Goal: Transaction & Acquisition: Obtain resource

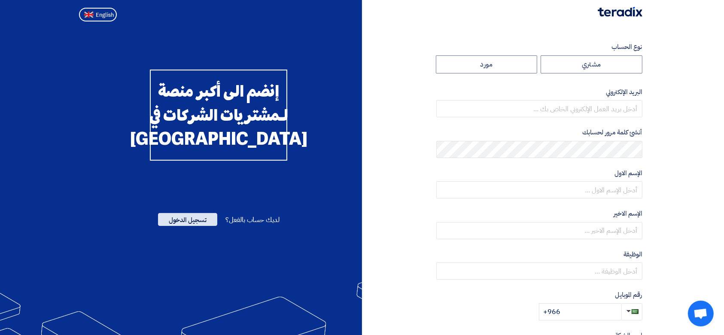
click at [186, 226] on span "تسجيل الدخول" at bounding box center [187, 219] width 59 height 13
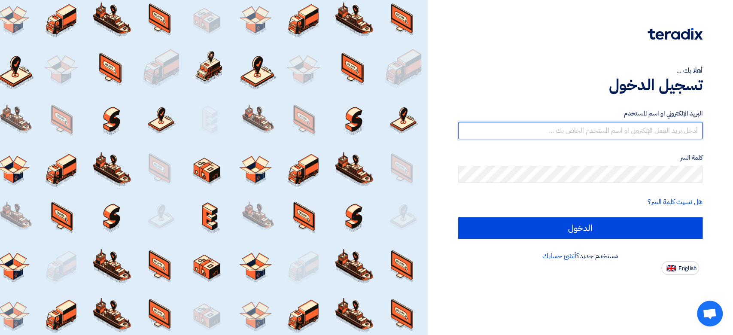
type input "[PERSON_NAME][EMAIL_ADDRESS][DOMAIN_NAME]"
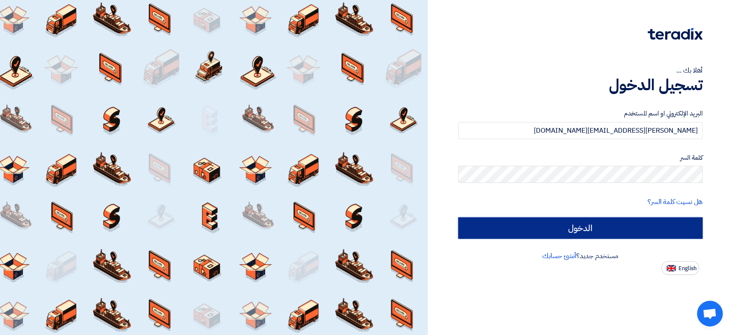
click at [592, 228] on input "الدخول" at bounding box center [580, 227] width 244 height 21
type input "Sign in"
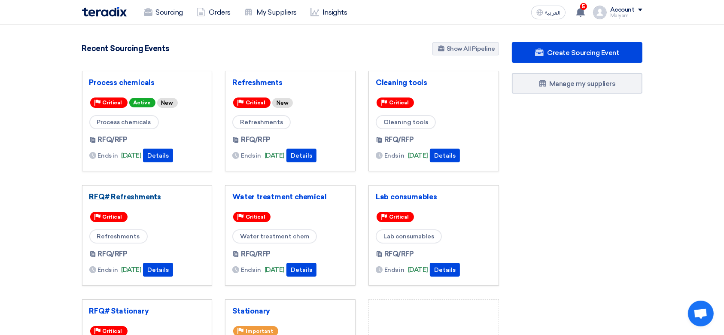
click at [107, 195] on link "RFQ# Refreshments" at bounding box center [147, 196] width 116 height 9
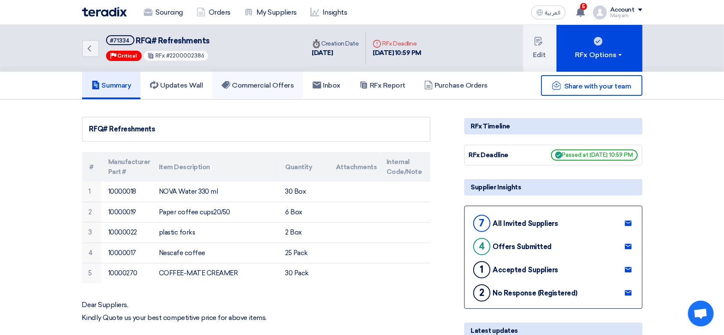
click at [233, 84] on h5 "Commercial Offers" at bounding box center [258, 85] width 72 height 9
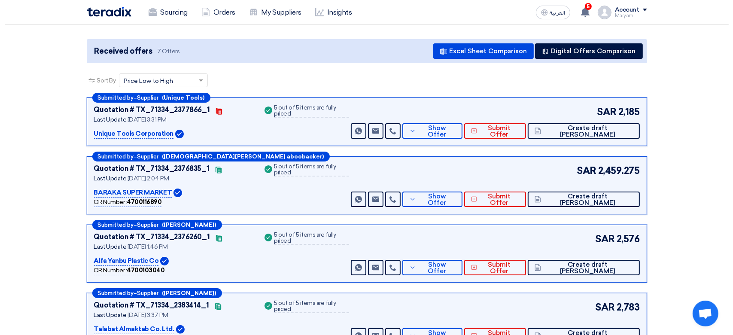
scroll to position [57, 0]
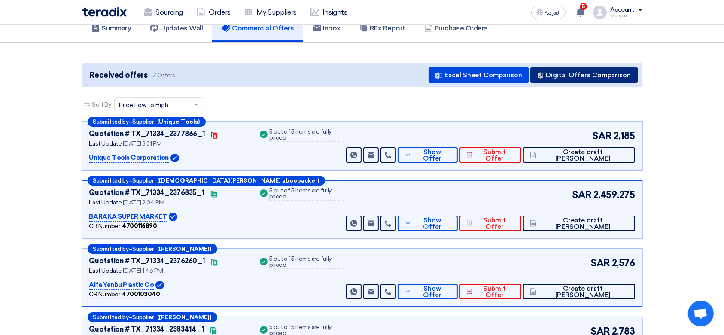
click at [574, 73] on button "Digital Offers Comparison" at bounding box center [584, 74] width 108 height 15
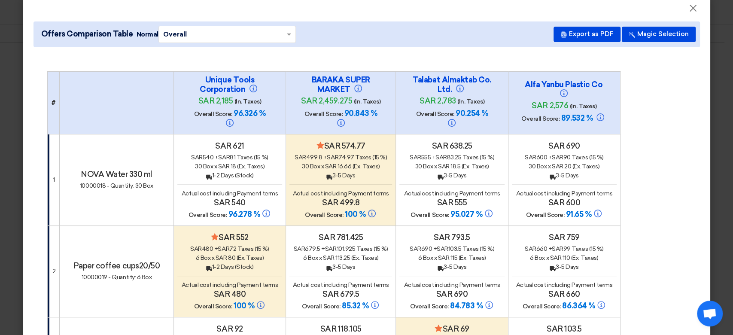
scroll to position [11, 0]
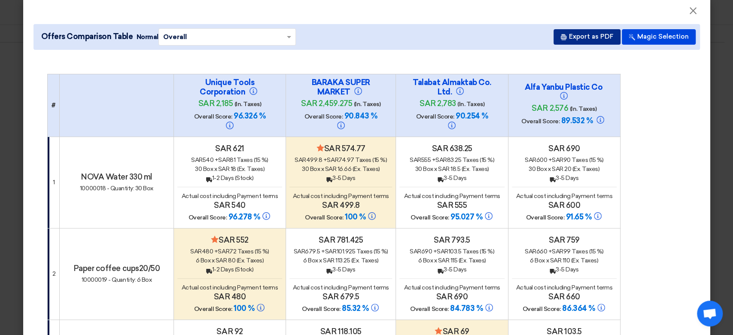
click at [589, 39] on button "Export as PDF" at bounding box center [587, 36] width 67 height 15
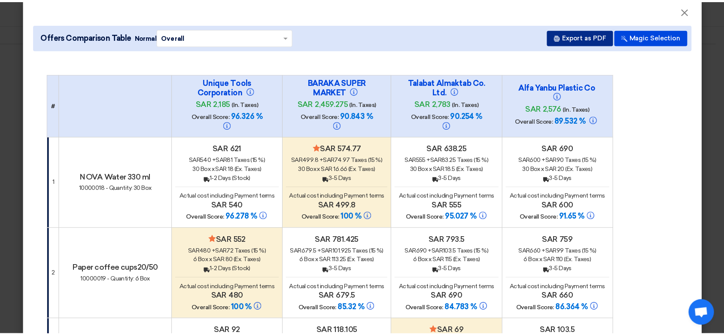
scroll to position [0, 0]
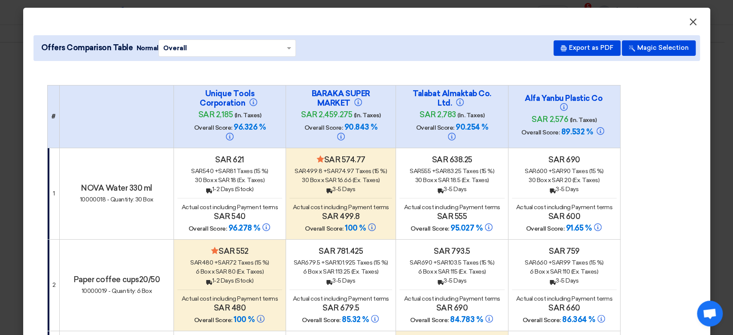
drag, startPoint x: 687, startPoint y: 26, endPoint x: 664, endPoint y: 56, distance: 38.0
click at [689, 26] on span "×" at bounding box center [693, 23] width 9 height 17
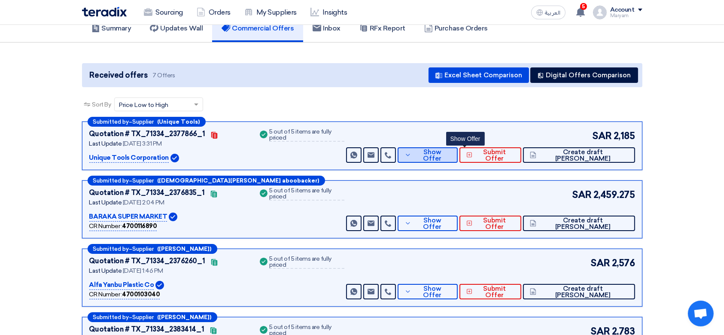
click at [451, 152] on span "Show Offer" at bounding box center [432, 155] width 37 height 13
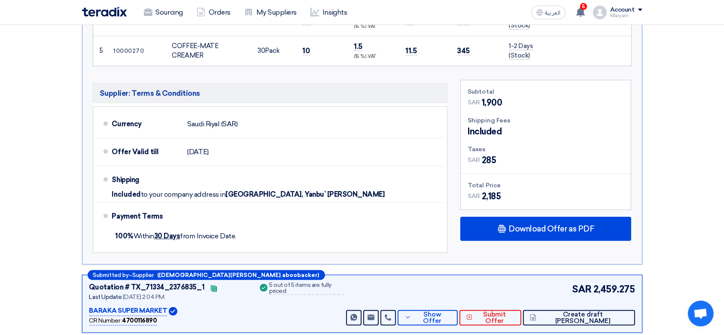
scroll to position [401, 0]
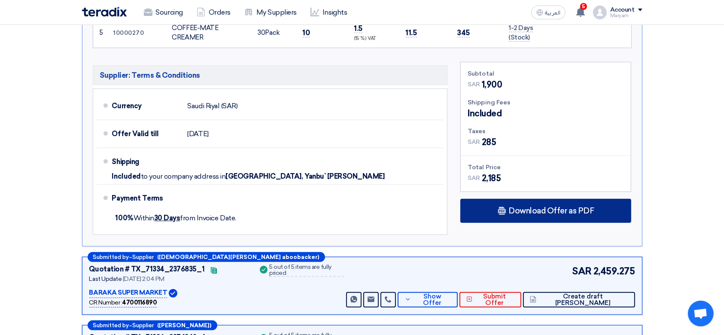
click at [537, 203] on div "Download Offer as PDF" at bounding box center [545, 211] width 171 height 24
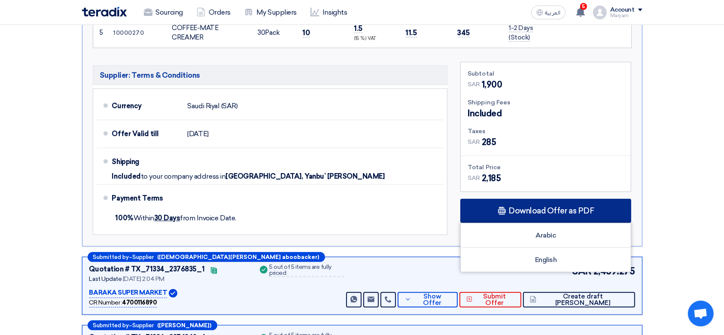
click at [489, 218] on div "Download Offer as PDF" at bounding box center [545, 211] width 171 height 24
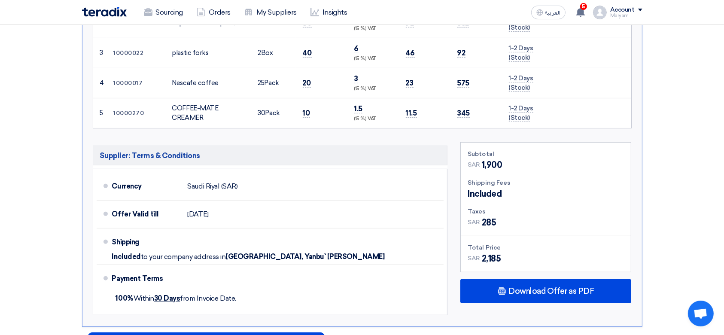
scroll to position [344, 0]
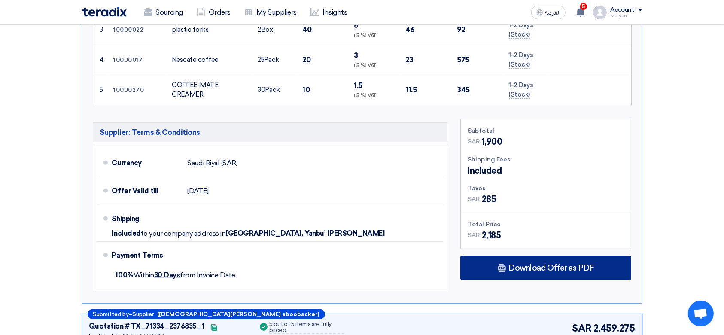
click at [514, 265] on span "Download Offer as PDF" at bounding box center [550, 268] width 85 height 8
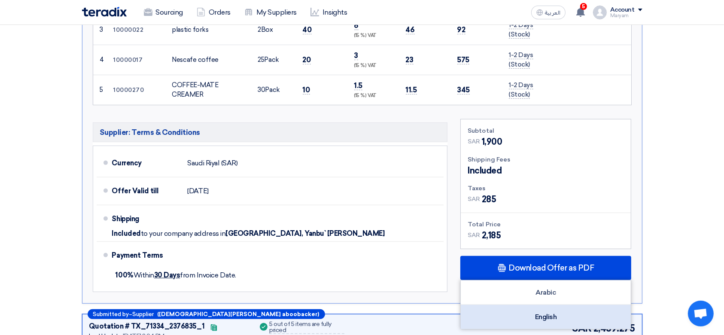
click at [513, 313] on div "English" at bounding box center [546, 317] width 170 height 24
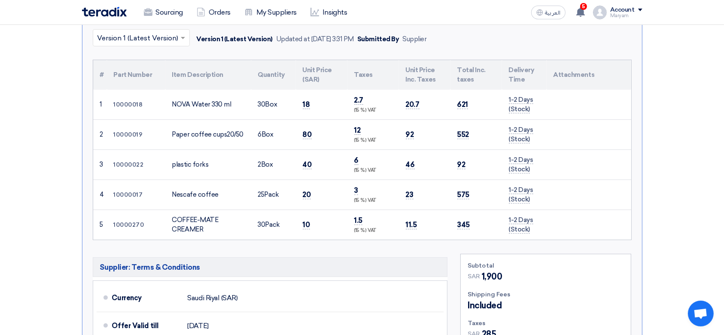
scroll to position [172, 0]
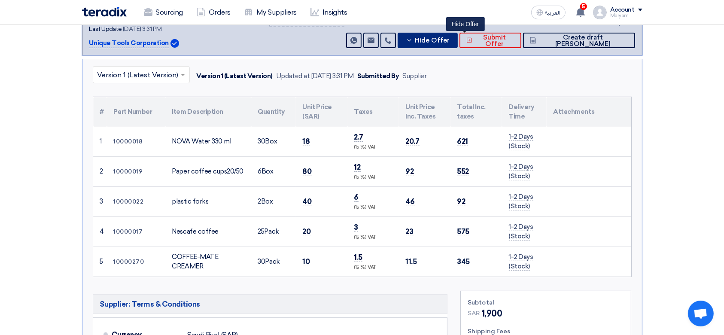
click at [457, 33] on button "Hide Offer" at bounding box center [428, 40] width 60 height 15
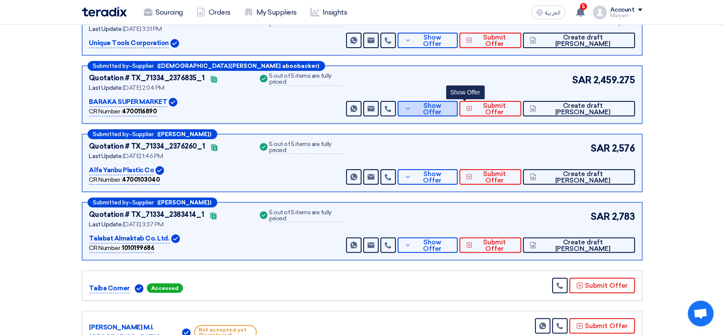
click at [451, 108] on span "Show Offer" at bounding box center [432, 109] width 37 height 13
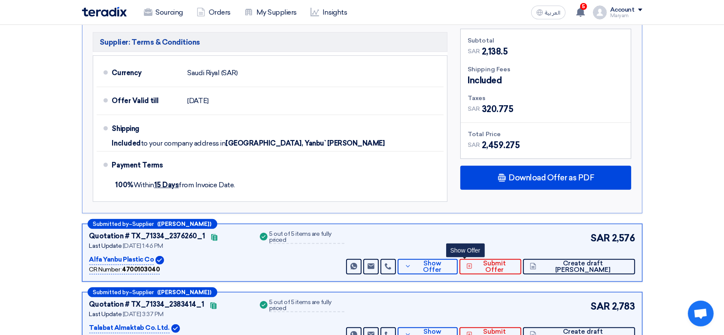
scroll to position [515, 0]
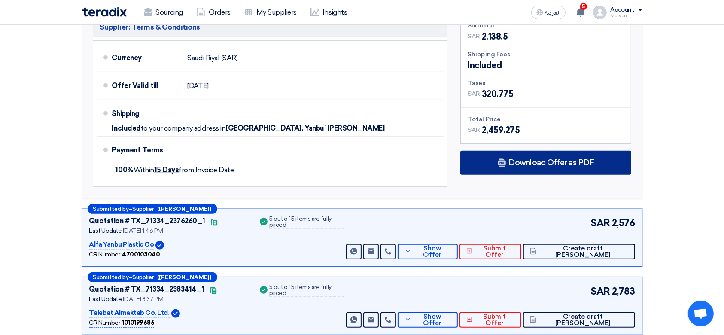
click at [504, 164] on use at bounding box center [502, 163] width 8 height 8
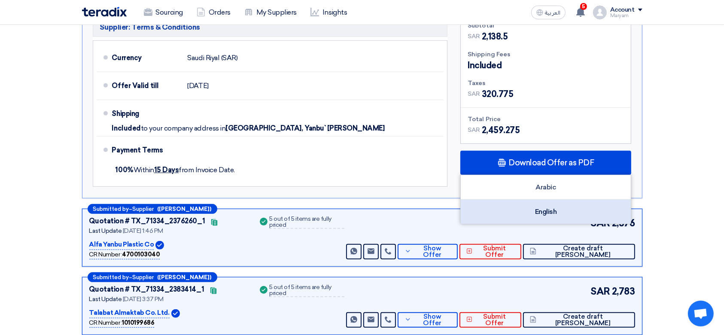
click at [478, 201] on div "English" at bounding box center [546, 212] width 170 height 24
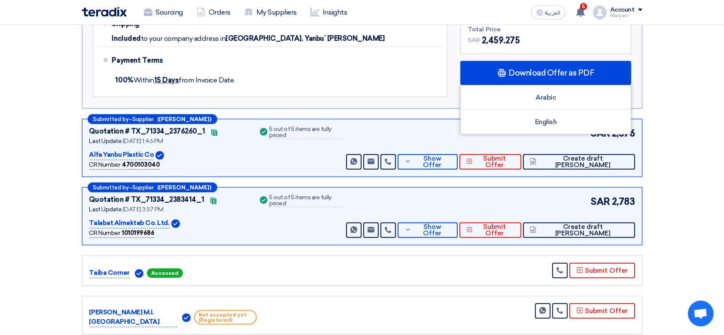
scroll to position [687, 0]
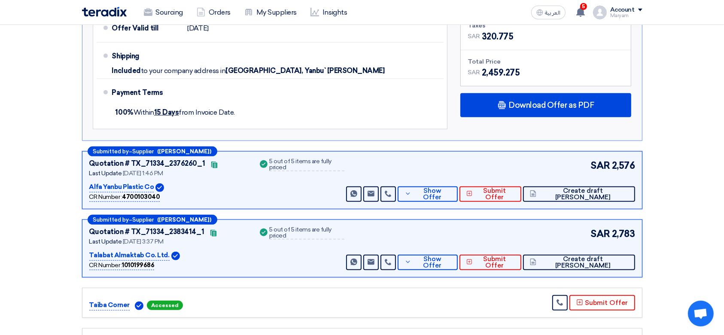
scroll to position [572, 0]
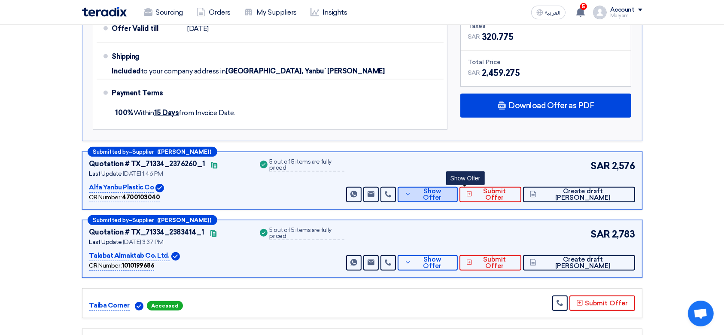
click at [450, 187] on button "Show Offer" at bounding box center [428, 194] width 60 height 15
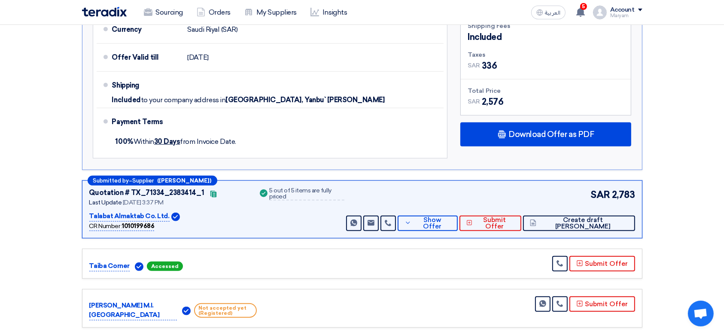
scroll to position [630, 0]
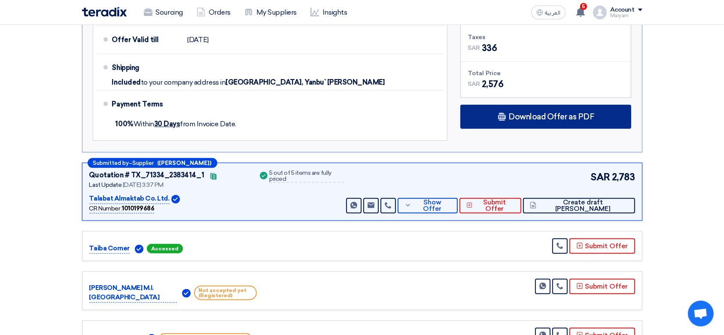
click at [508, 107] on div "Download Offer as PDF" at bounding box center [545, 117] width 171 height 24
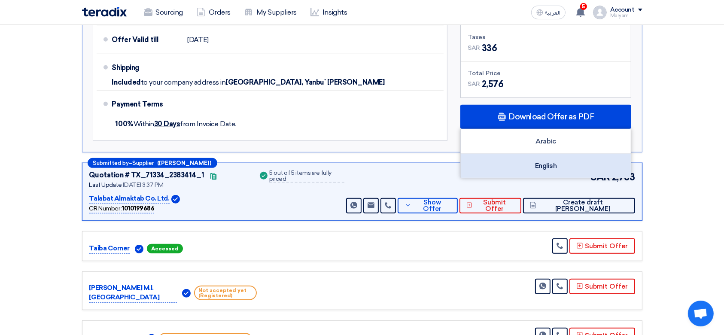
click at [522, 161] on div "English" at bounding box center [546, 166] width 170 height 24
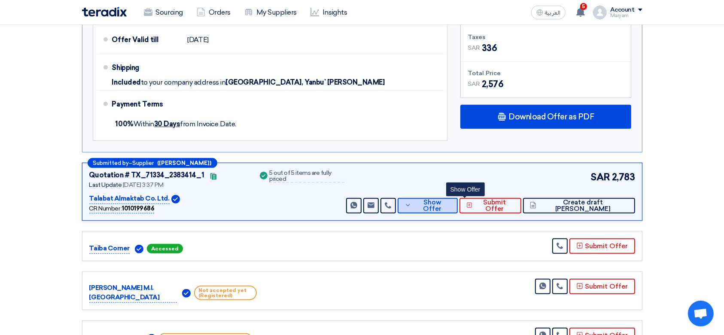
click at [457, 208] on button "Show Offer" at bounding box center [428, 205] width 60 height 15
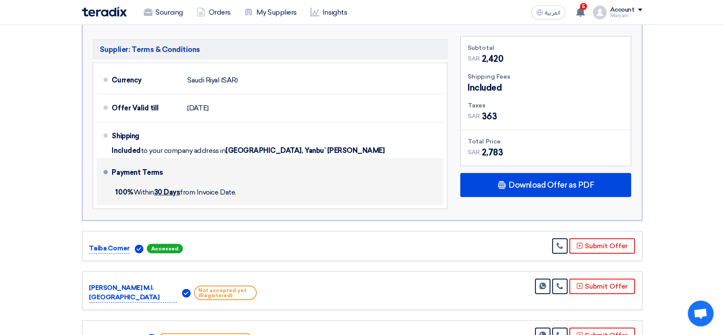
scroll to position [687, 0]
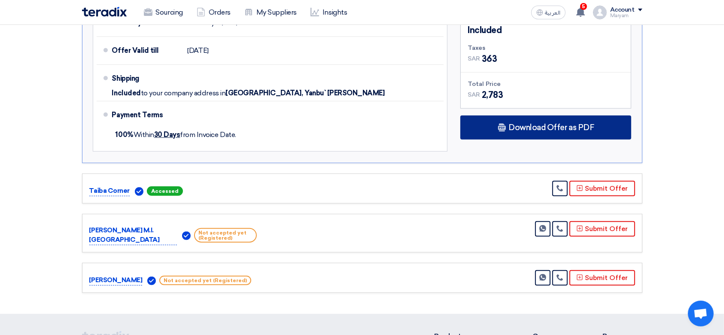
click at [500, 126] on use at bounding box center [502, 128] width 8 height 8
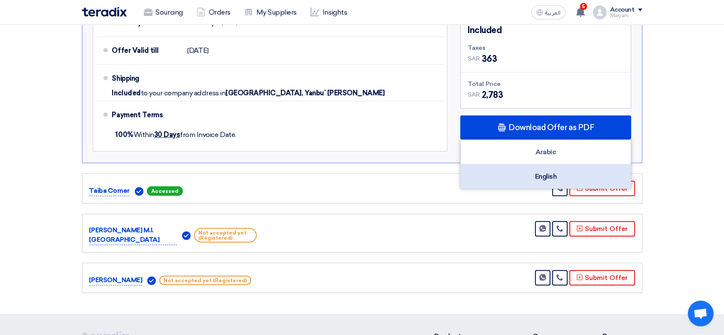
click at [524, 177] on div "English" at bounding box center [546, 176] width 170 height 24
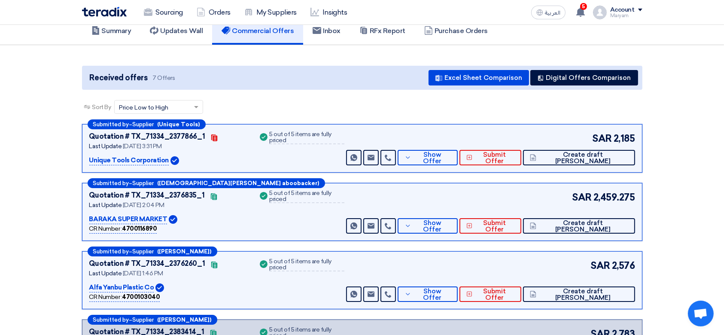
scroll to position [0, 0]
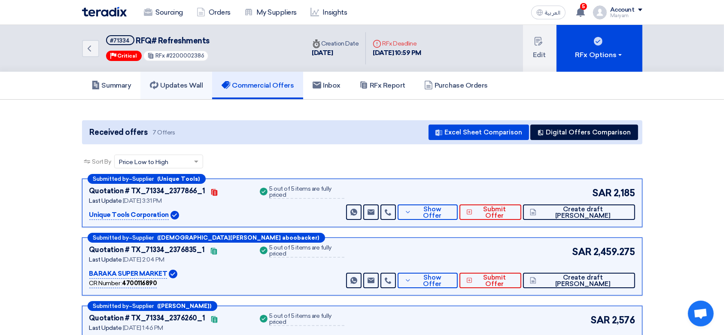
click at [201, 90] on link "Updates Wall" at bounding box center [176, 85] width 72 height 27
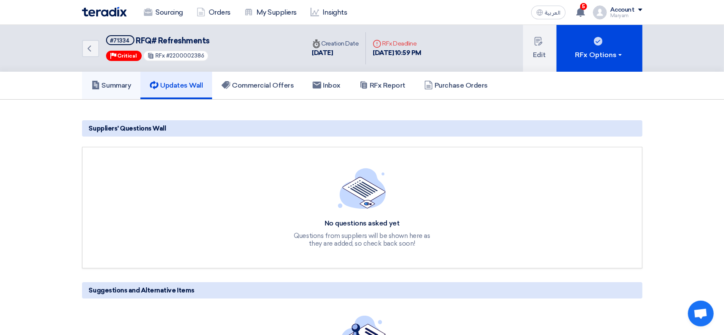
click at [105, 95] on link "Summary" at bounding box center [111, 85] width 59 height 27
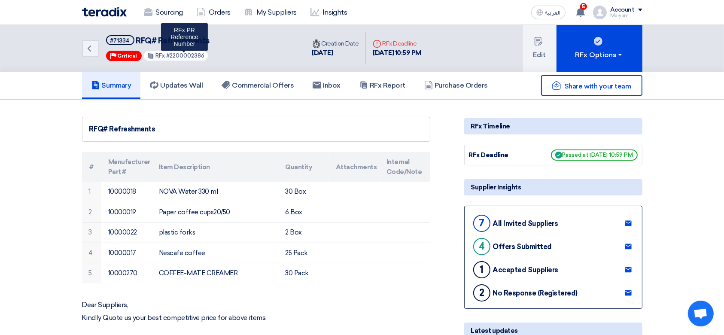
click at [180, 58] on span "#2200002386" at bounding box center [185, 55] width 38 height 6
copy span "2200002386"
click at [190, 55] on span "#2200002386" at bounding box center [185, 55] width 38 height 6
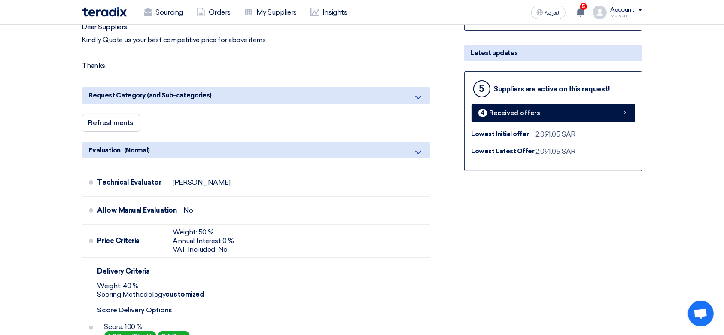
scroll to position [286, 0]
